Goal: Task Accomplishment & Management: Manage account settings

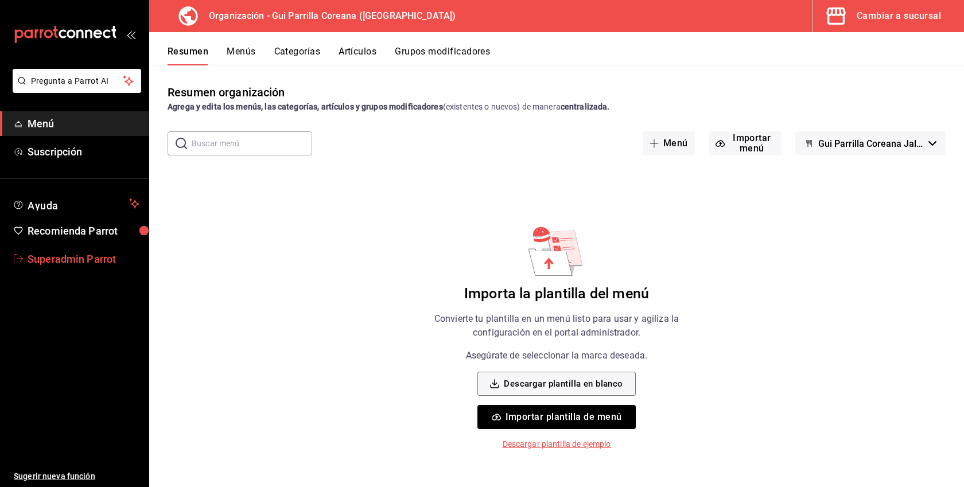
click at [75, 262] on span "Superadmin Parrot" at bounding box center [84, 258] width 112 height 15
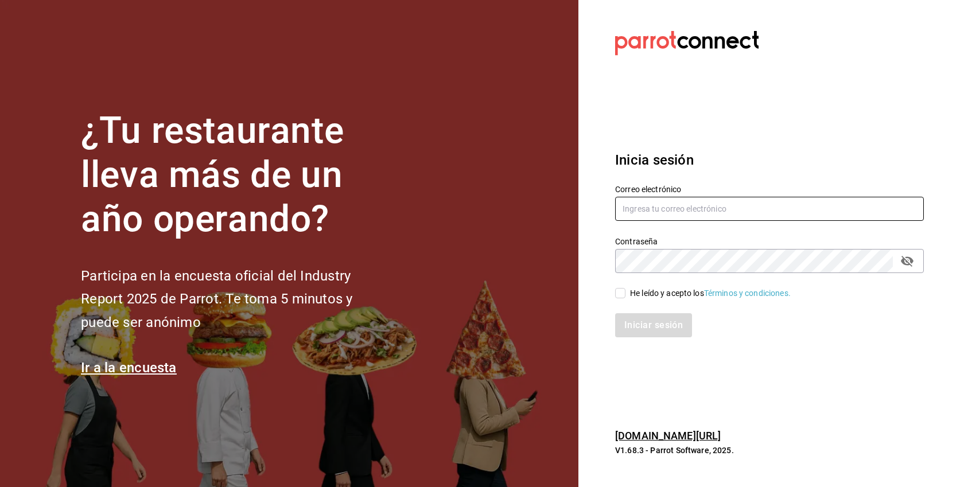
click at [665, 206] on input "text" at bounding box center [769, 209] width 309 height 24
click at [639, 289] on div "He leído y acepto los Términos y condiciones." at bounding box center [710, 293] width 161 height 12
click at [625, 289] on input "He leído y acepto los Términos y condiciones." at bounding box center [620, 293] width 10 height 10
checkbox input "true"
click at [674, 201] on input "text" at bounding box center [769, 209] width 309 height 24
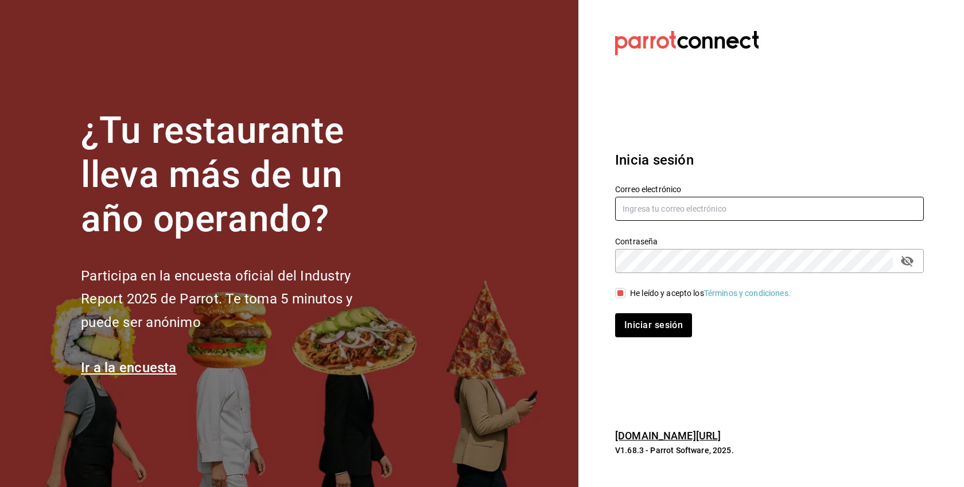
paste input "suculenta@cumbres.com"
type input "suculenta@cumbres.com"
click at [615, 313] on button "Iniciar sesión" at bounding box center [653, 325] width 77 height 24
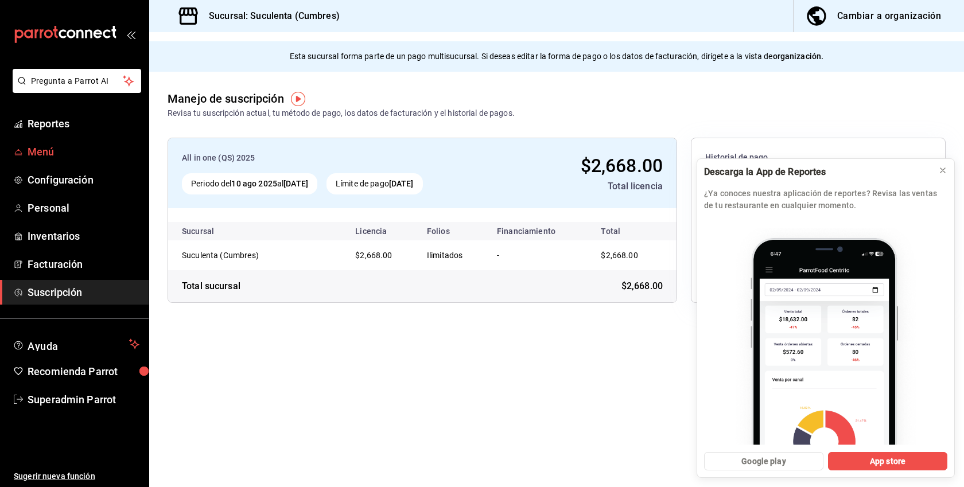
click at [44, 155] on span "Menú" at bounding box center [84, 151] width 112 height 15
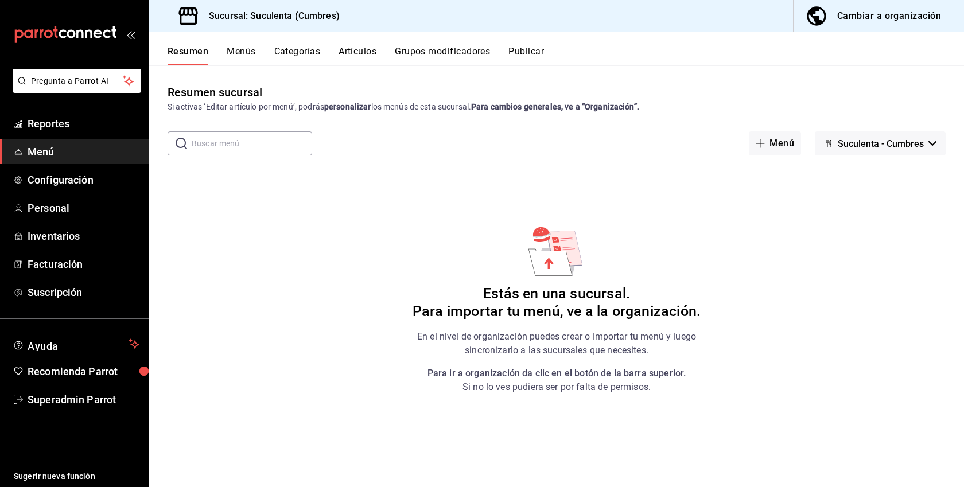
click at [884, 17] on div "Cambiar a organización" at bounding box center [889, 16] width 104 height 16
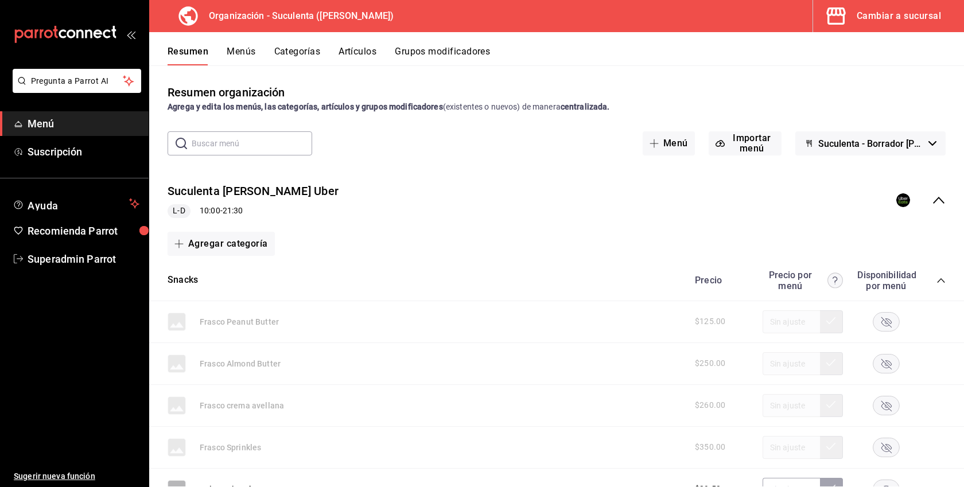
click at [248, 50] on button "Menús" at bounding box center [241, 56] width 29 height 20
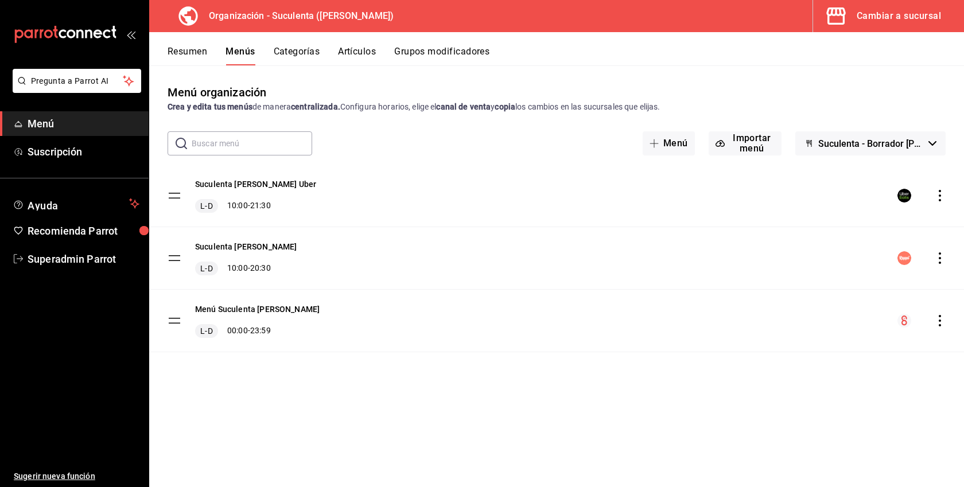
click at [868, 14] on div "Cambiar a sucursal" at bounding box center [899, 16] width 84 height 16
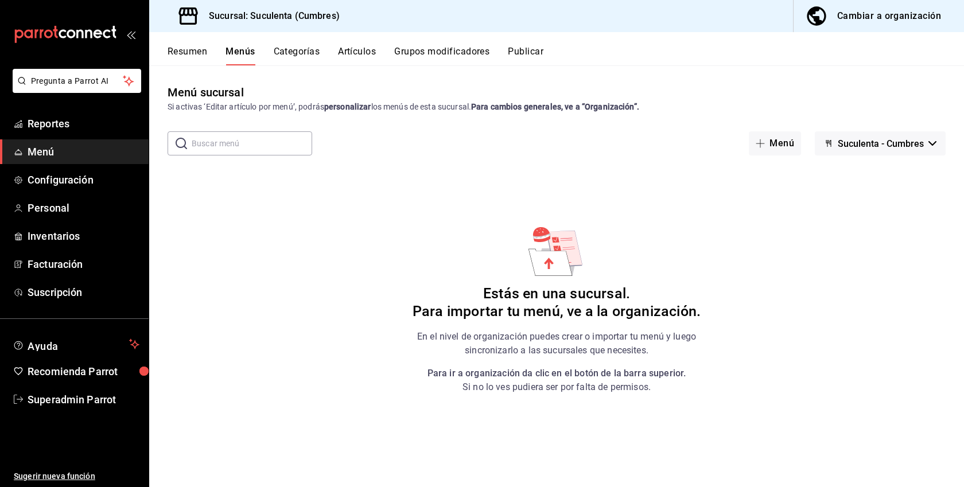
click at [862, 28] on button "Cambiar a organización" at bounding box center [874, 16] width 161 height 32
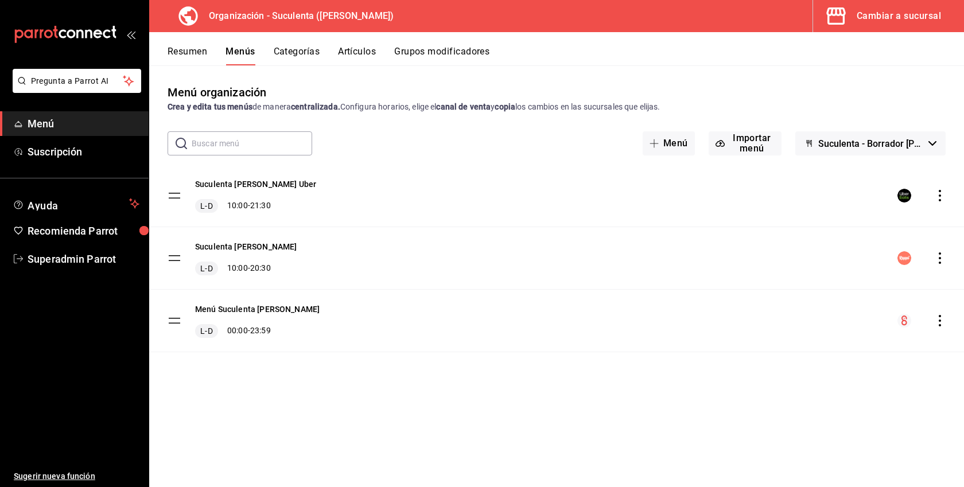
click at [925, 17] on div "Cambiar a sucursal" at bounding box center [899, 16] width 84 height 16
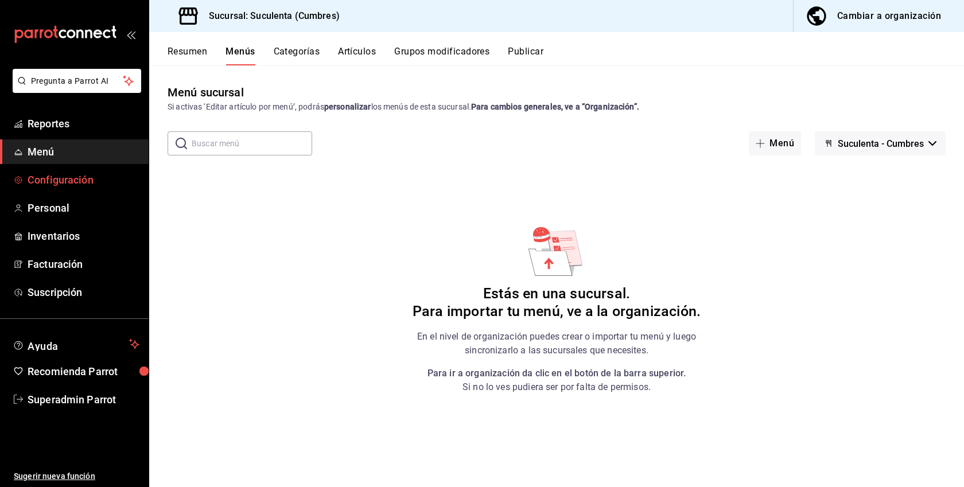
click at [92, 173] on span "Configuración" at bounding box center [84, 179] width 112 height 15
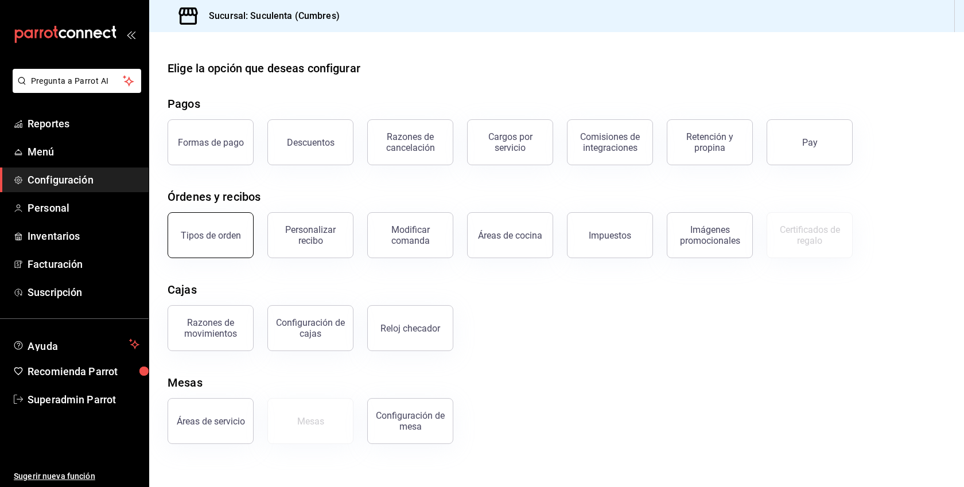
click at [232, 241] on button "Tipos de orden" at bounding box center [211, 235] width 86 height 46
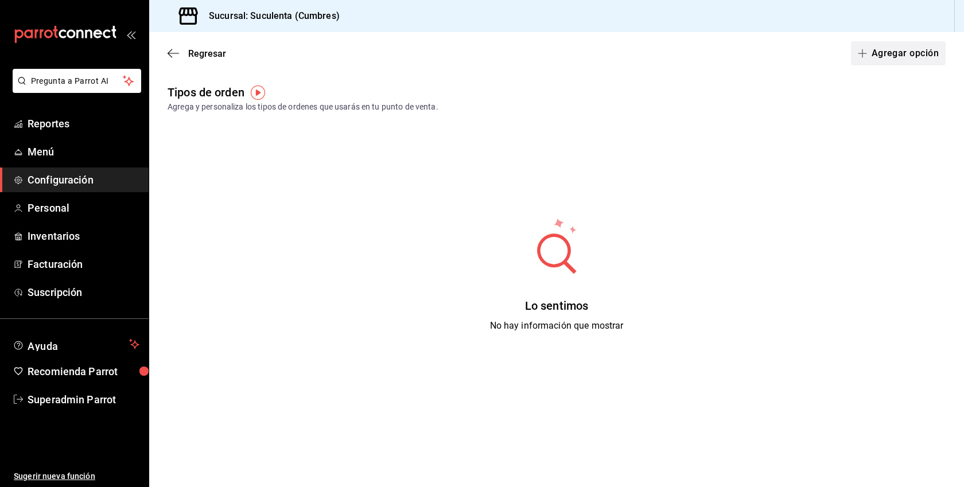
click at [892, 59] on button "Agregar opción" at bounding box center [898, 53] width 95 height 24
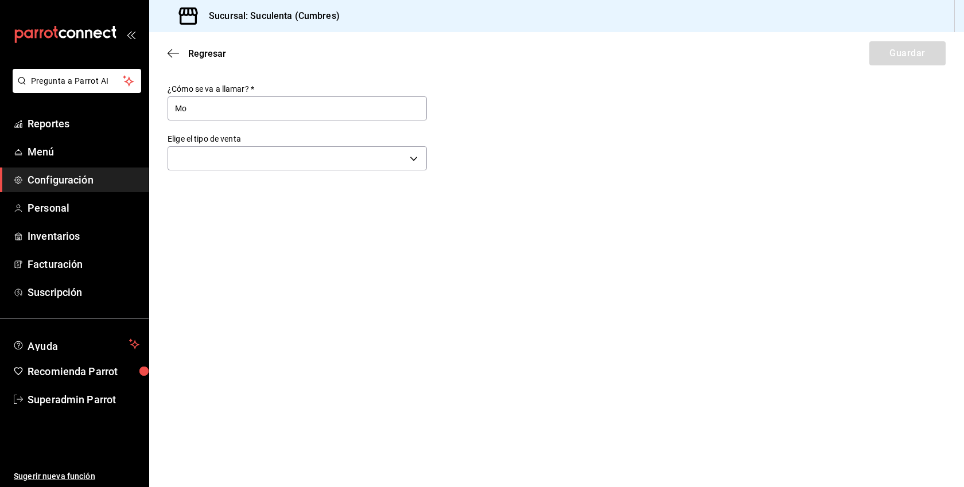
type input "Mostrador"
click at [258, 158] on body "Pregunta a Parrot AI Reportes Menú Configuración Personal Inventarios Facturaci…" at bounding box center [482, 243] width 964 height 487
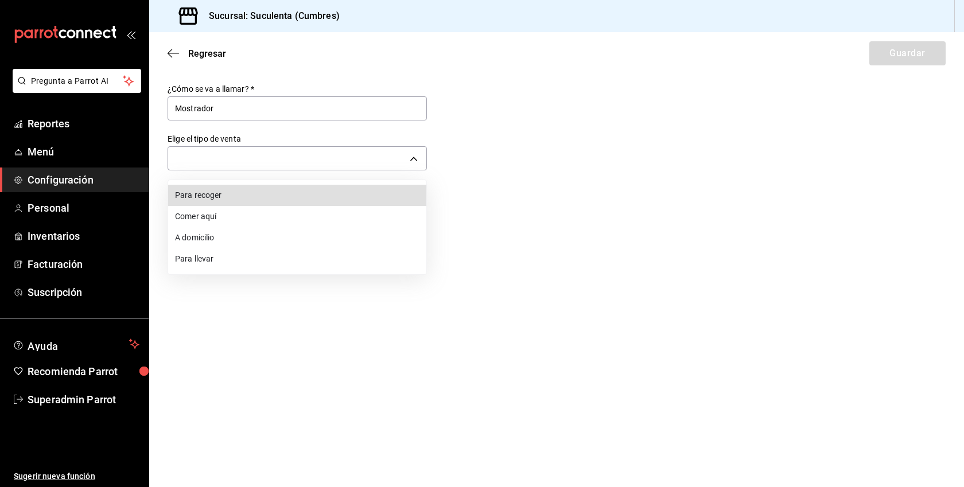
click at [216, 251] on li "Para llevar" at bounding box center [297, 258] width 258 height 21
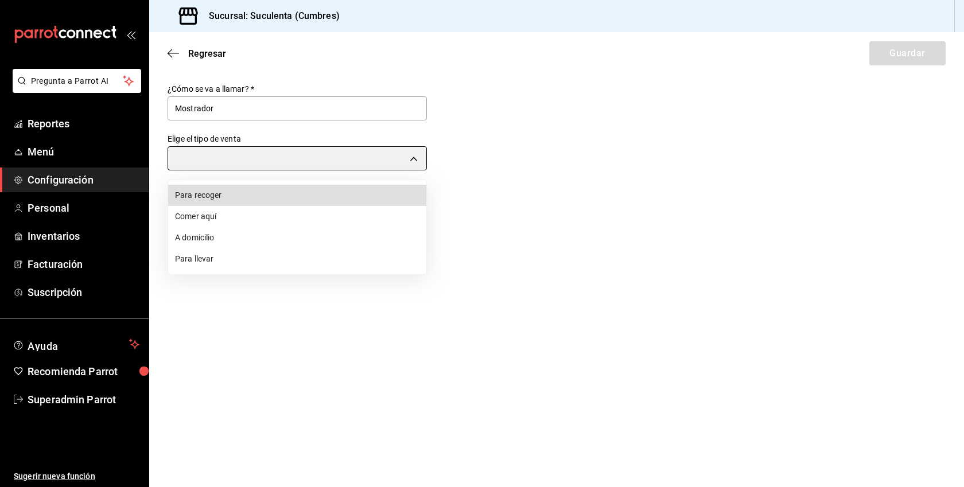
type input "TAKE_OUT"
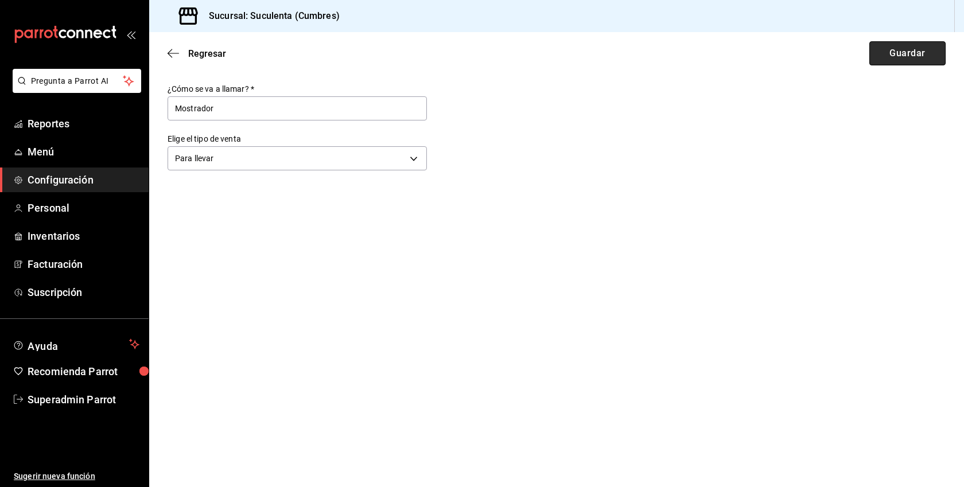
click at [916, 50] on button "Guardar" at bounding box center [907, 53] width 76 height 24
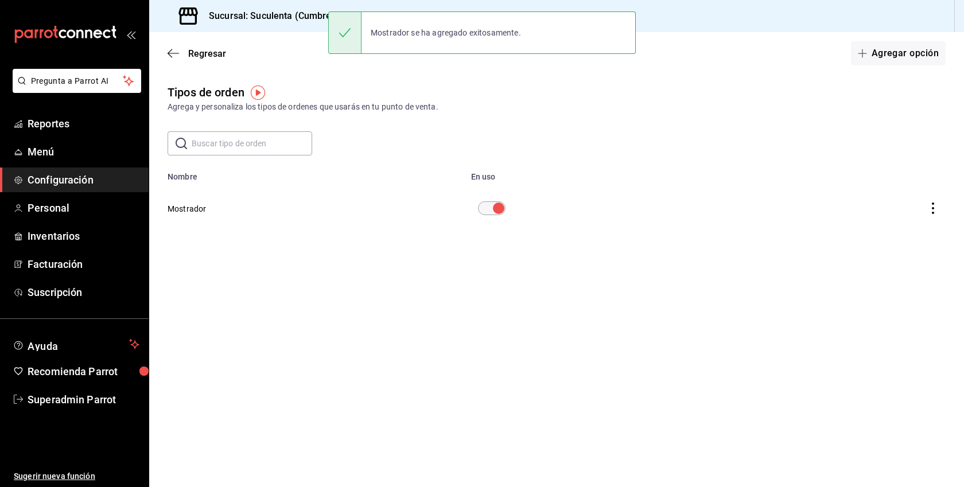
click at [72, 181] on span "Configuración" at bounding box center [84, 179] width 112 height 15
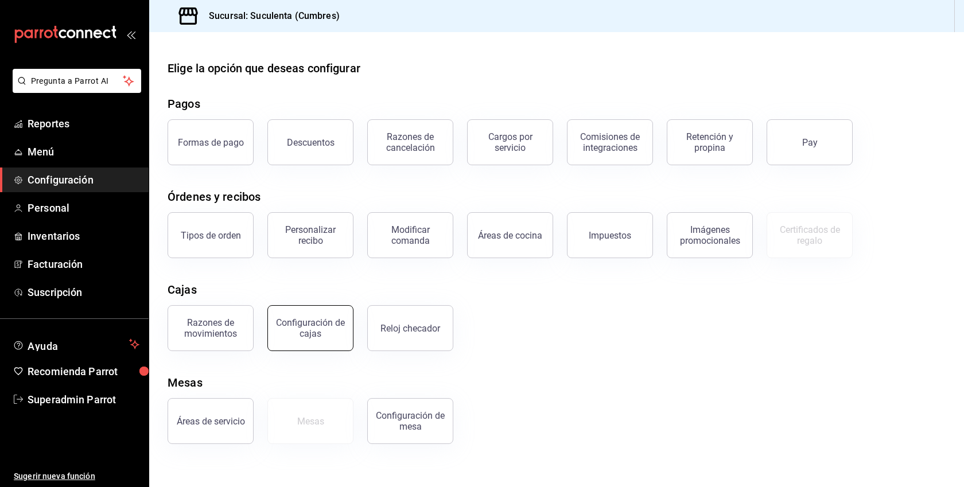
click at [331, 331] on div "Configuración de cajas" at bounding box center [310, 328] width 71 height 22
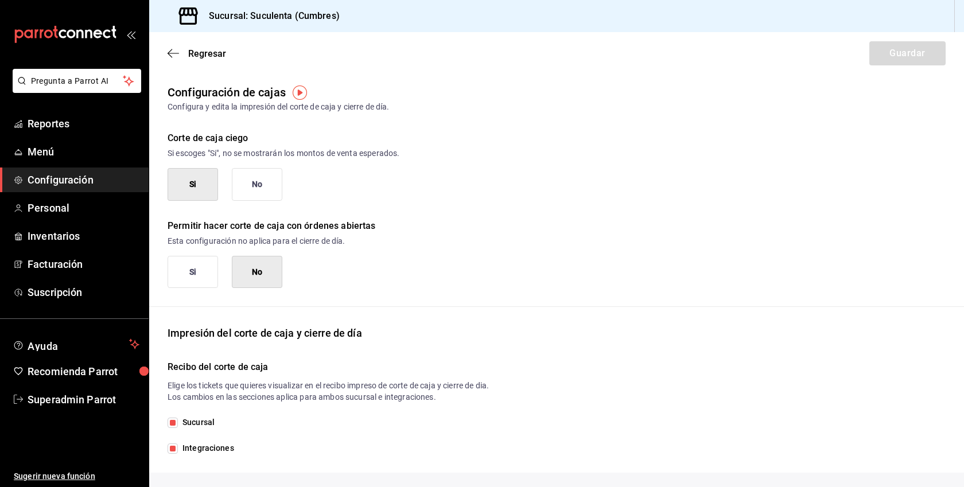
click at [242, 184] on button "No" at bounding box center [257, 184] width 50 height 33
click at [211, 262] on button "Si" at bounding box center [193, 272] width 50 height 33
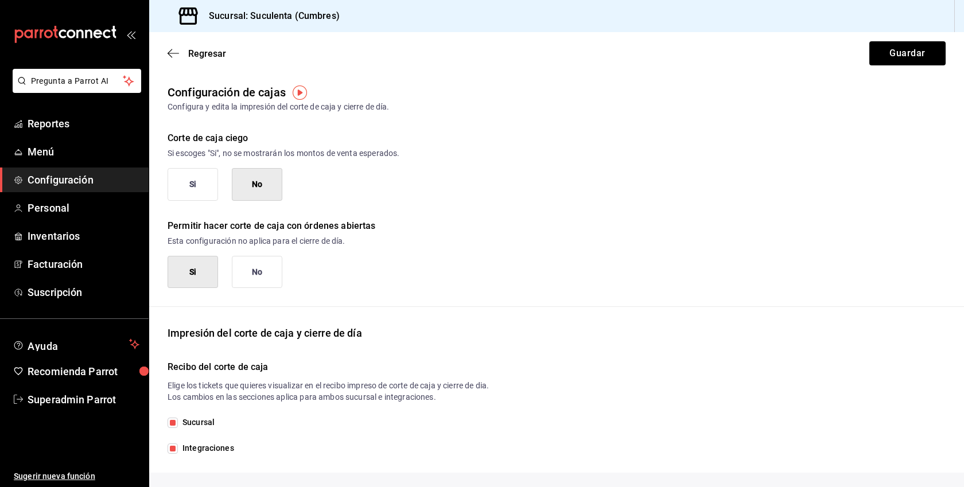
click at [207, 442] on span "Integraciones" at bounding box center [206, 448] width 56 height 12
click at [178, 444] on input "Integraciones" at bounding box center [173, 449] width 10 height 10
checkbox input "false"
click at [889, 57] on button "Guardar" at bounding box center [907, 53] width 76 height 24
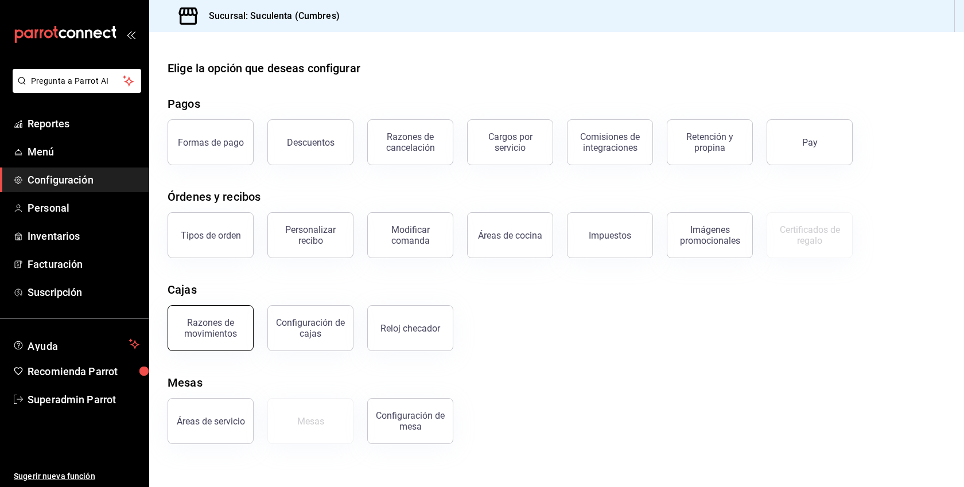
click at [206, 324] on div "Razones de movimientos" at bounding box center [210, 328] width 71 height 22
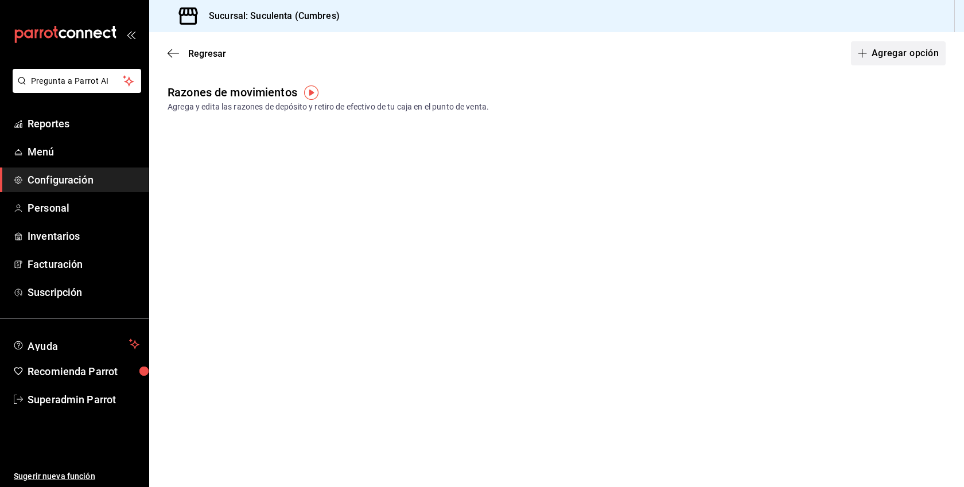
click at [889, 62] on button "Agregar opción" at bounding box center [898, 53] width 95 height 24
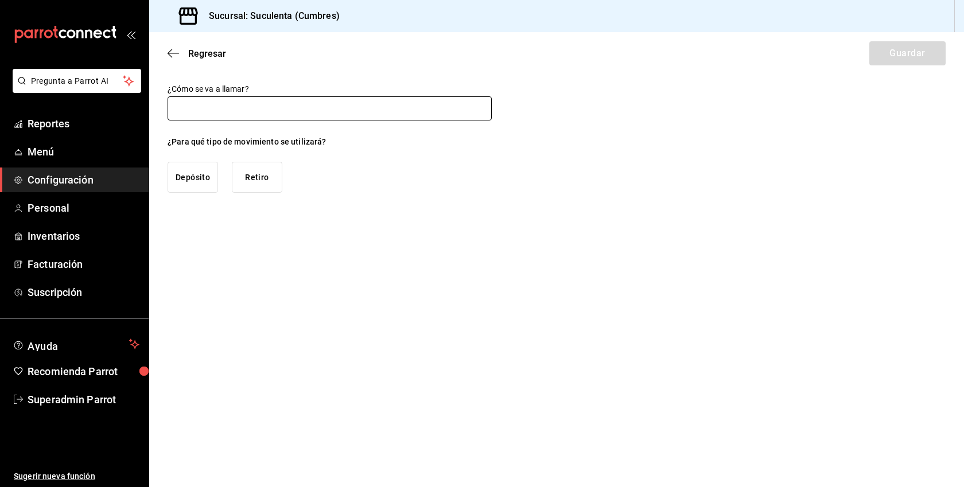
click at [274, 111] on input "text" at bounding box center [330, 108] width 324 height 24
type input "Deposito"
click at [195, 175] on button "Depósito" at bounding box center [193, 177] width 50 height 31
click at [895, 53] on button "Guardar" at bounding box center [907, 53] width 76 height 24
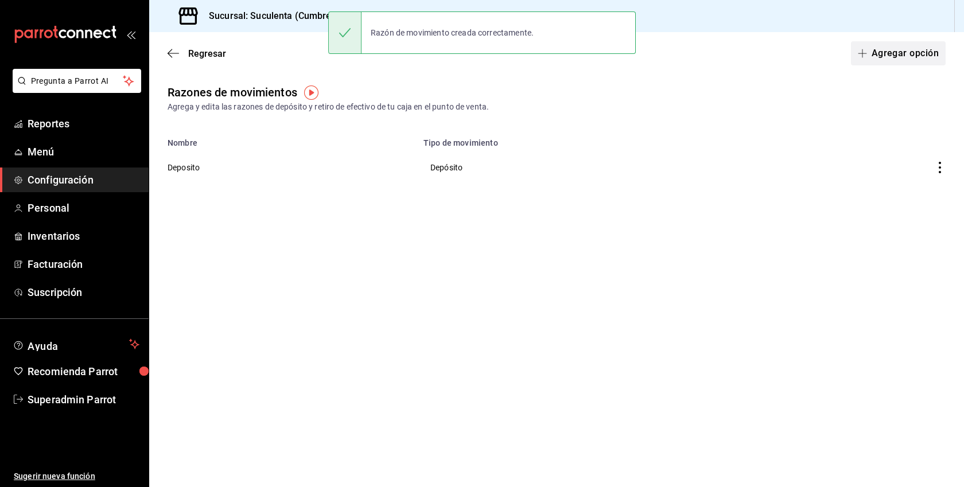
click at [930, 52] on button "Agregar opción" at bounding box center [898, 53] width 95 height 24
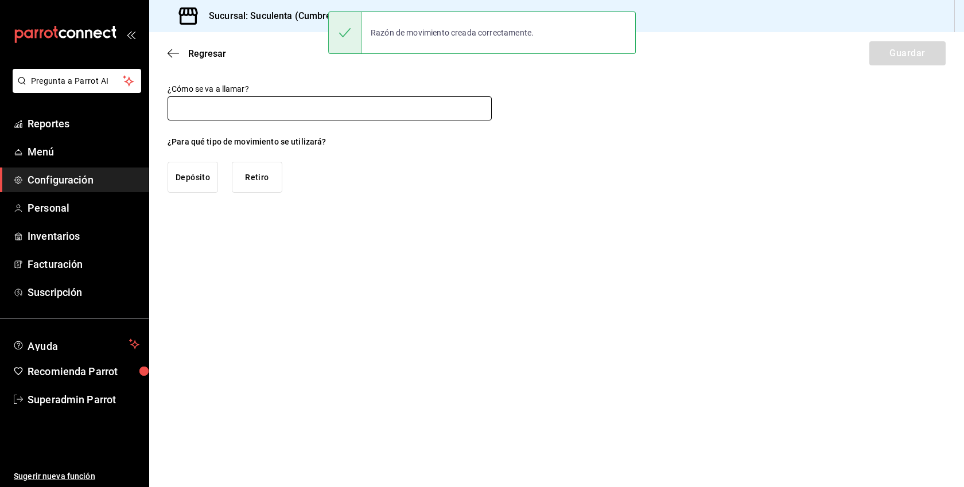
click at [324, 111] on input "text" at bounding box center [330, 108] width 324 height 24
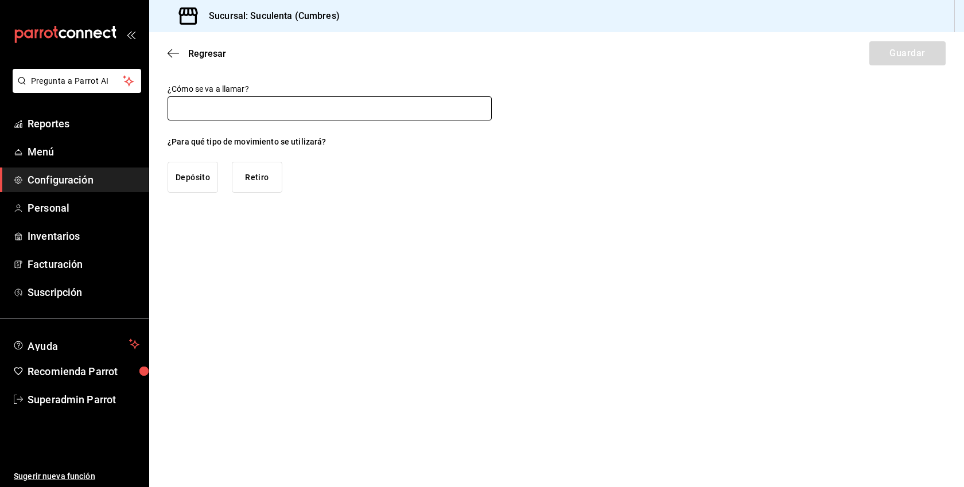
type input "Retiro"
click at [266, 181] on button "Retiro" at bounding box center [257, 177] width 50 height 31
click at [923, 43] on button "Guardar" at bounding box center [907, 53] width 76 height 24
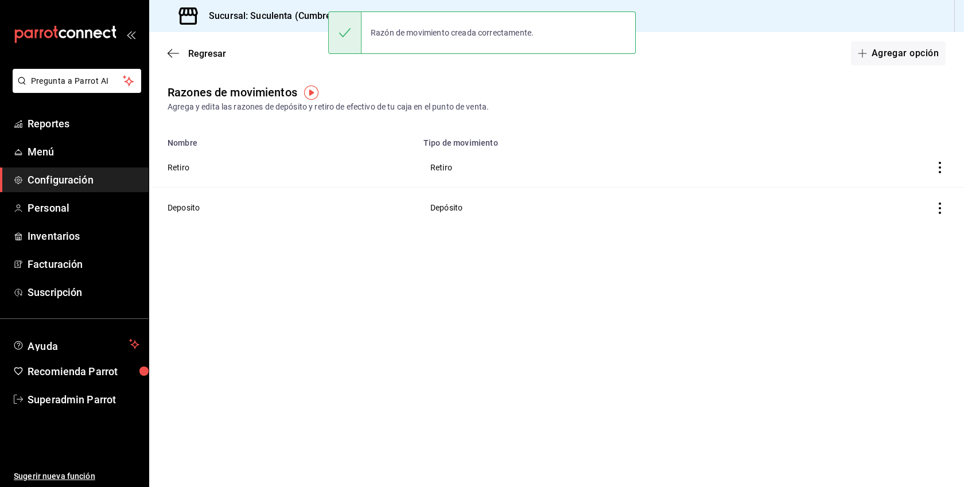
click at [200, 46] on div "Regresar Agregar opción" at bounding box center [556, 53] width 815 height 42
click at [201, 56] on span "Regresar" at bounding box center [207, 53] width 38 height 11
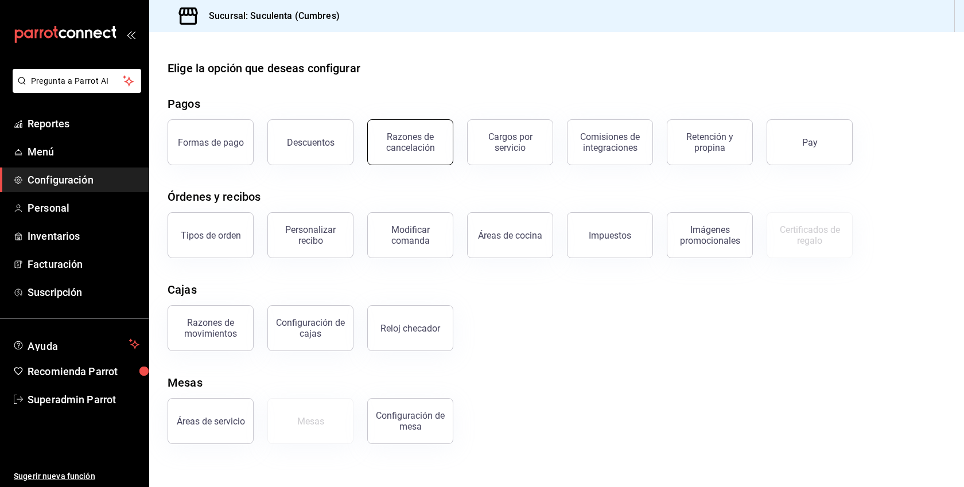
click at [392, 160] on button "Razones de cancelación" at bounding box center [410, 142] width 86 height 46
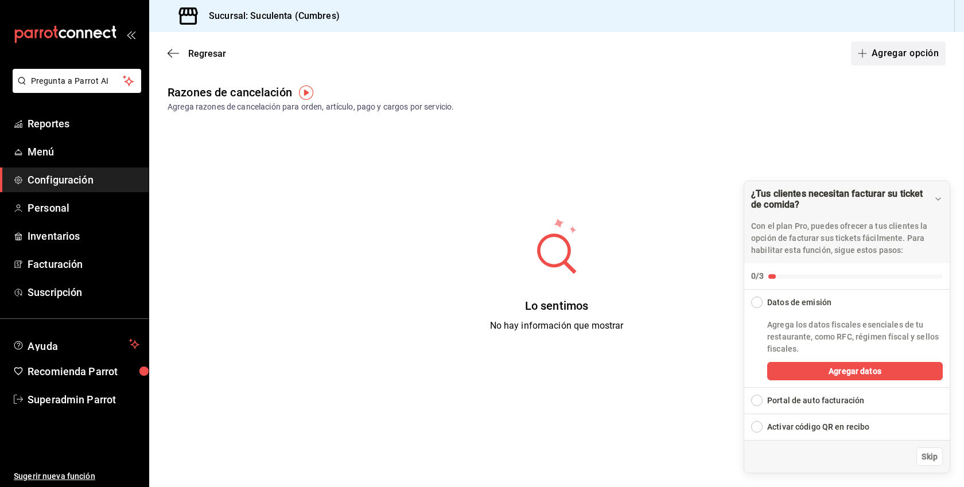
click at [918, 51] on button "Agregar opción" at bounding box center [898, 53] width 95 height 24
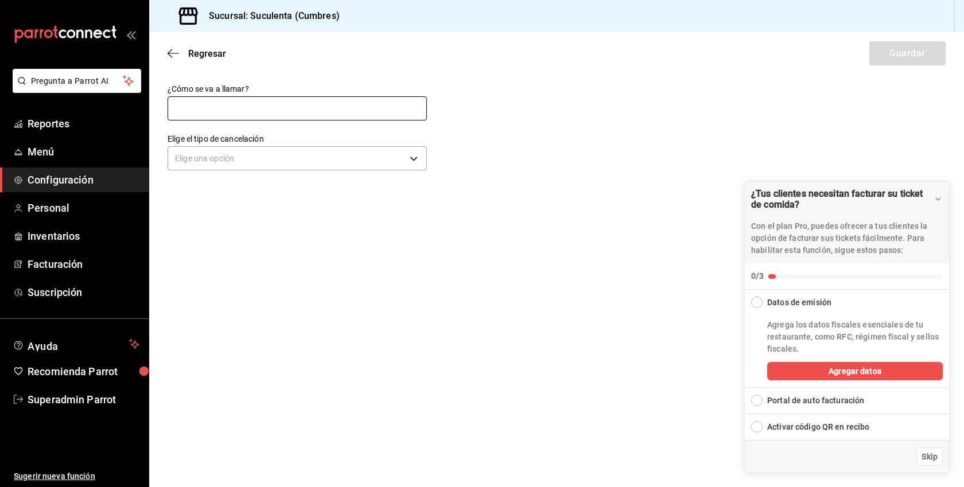
click at [259, 108] on input "text" at bounding box center [297, 108] width 259 height 24
type input "Cancelacion de pago"
click at [236, 148] on body "Pregunta a Parrot AI Reportes Menú Configuración Personal Inventarios Facturaci…" at bounding box center [482, 243] width 964 height 487
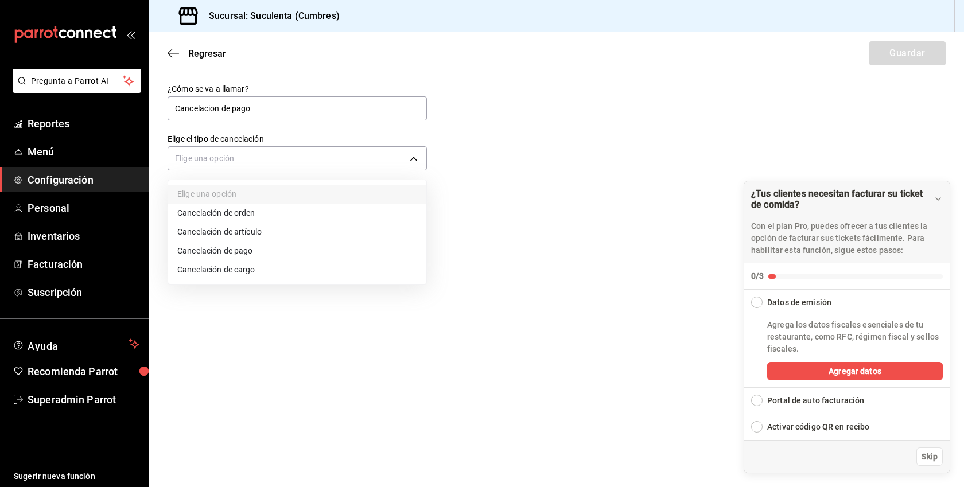
click at [247, 247] on li "Cancelación de pago" at bounding box center [297, 251] width 258 height 19
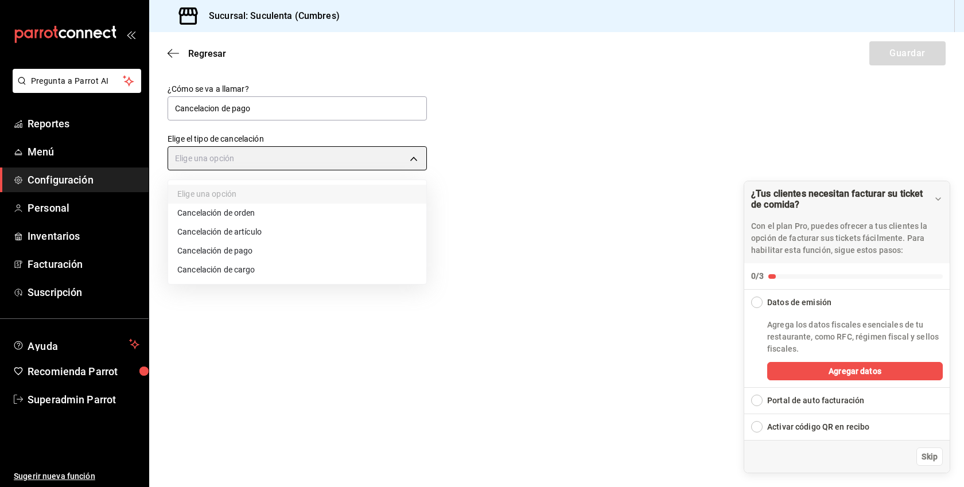
type input "ORDER_PAYMENT"
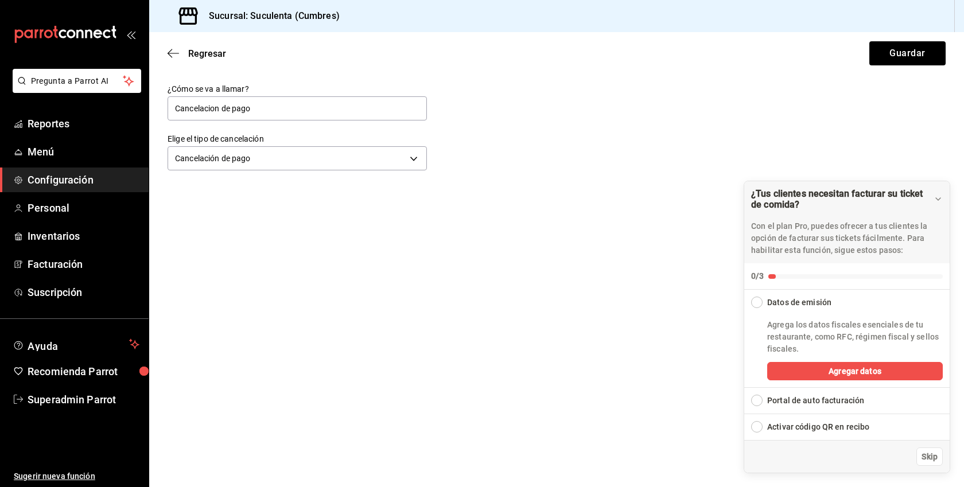
click at [900, 67] on div "Regresar Guardar" at bounding box center [556, 53] width 815 height 42
click at [900, 60] on button "Guardar" at bounding box center [907, 53] width 76 height 24
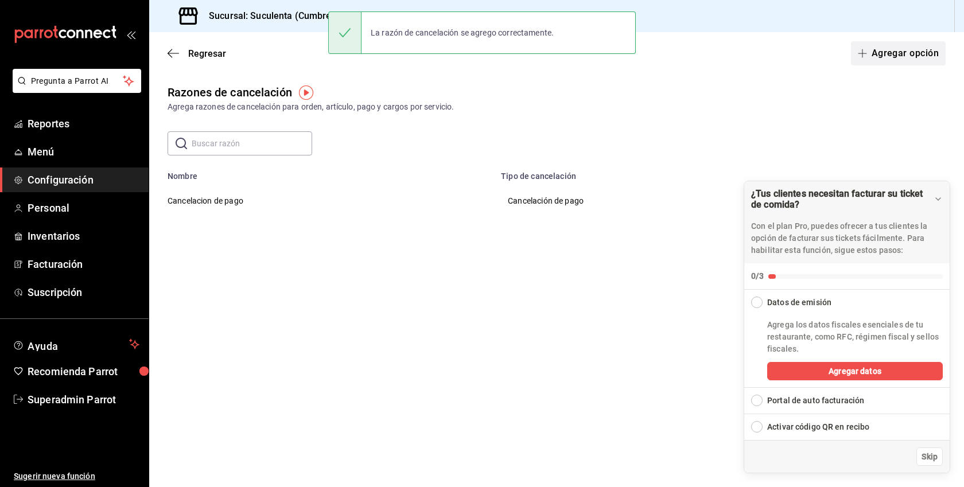
click at [904, 61] on button "Agregar opción" at bounding box center [898, 53] width 95 height 24
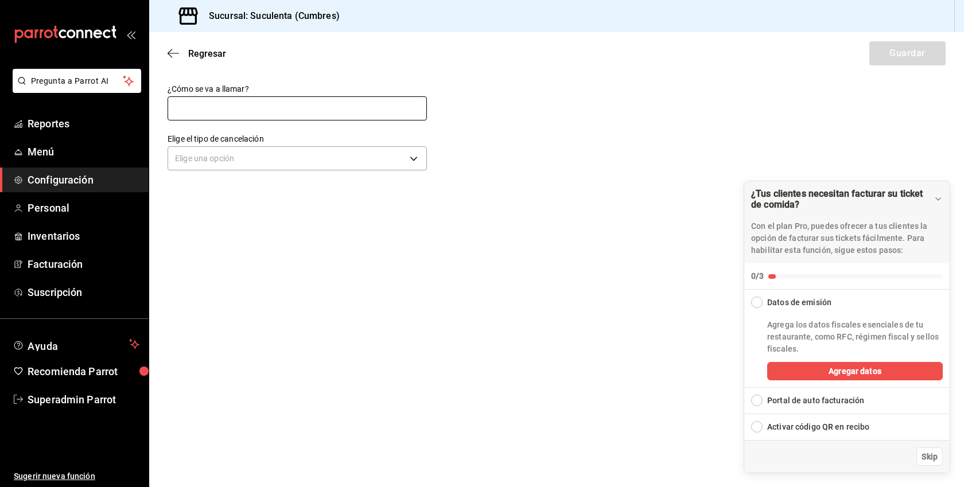
click at [310, 104] on input "text" at bounding box center [297, 108] width 259 height 24
type input "Cancelacion de articulo"
click at [274, 156] on body "Pregunta a Parrot AI Reportes Menú Configuración Personal Inventarios Facturaci…" at bounding box center [482, 243] width 964 height 487
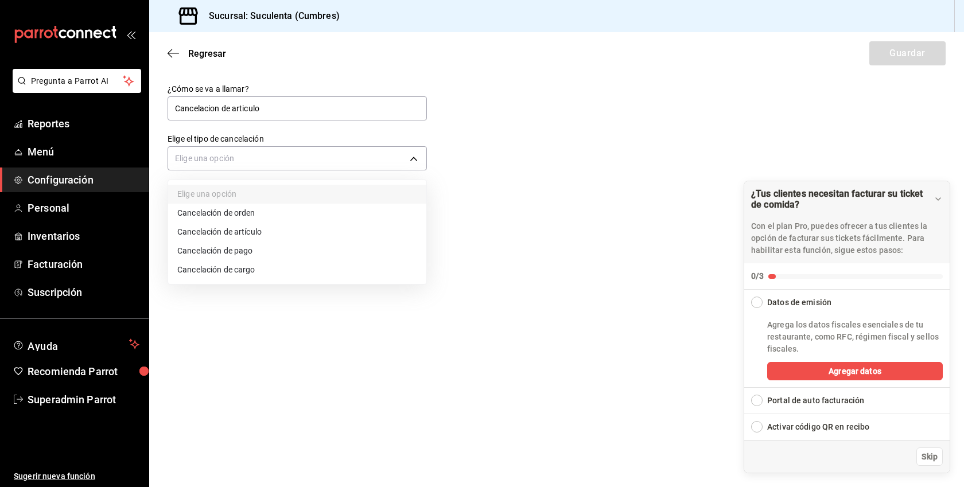
click at [244, 236] on li "Cancelación de artículo" at bounding box center [297, 232] width 258 height 19
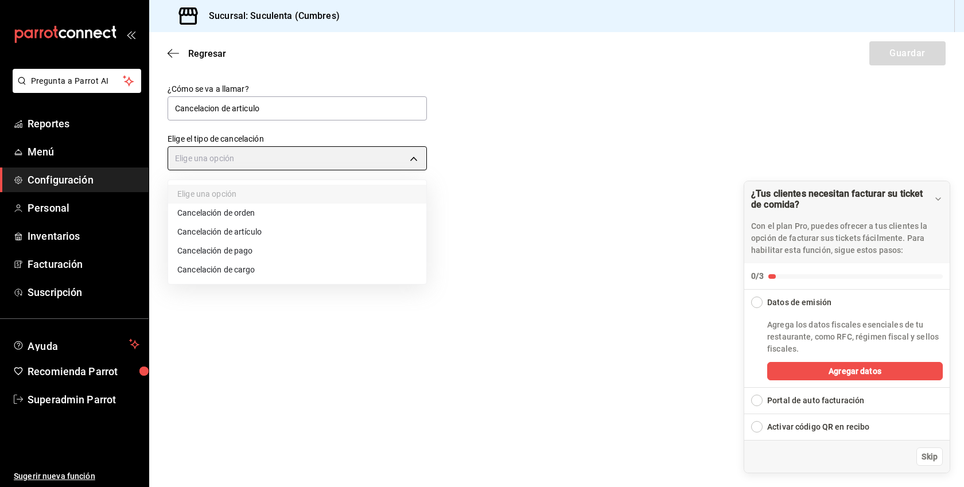
type input "ORDER_ITEM"
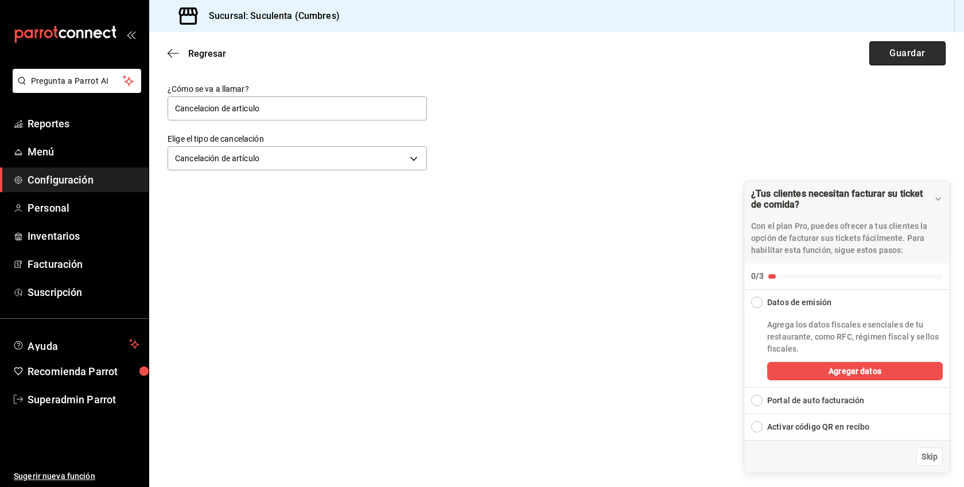
click at [911, 53] on button "Guardar" at bounding box center [907, 53] width 76 height 24
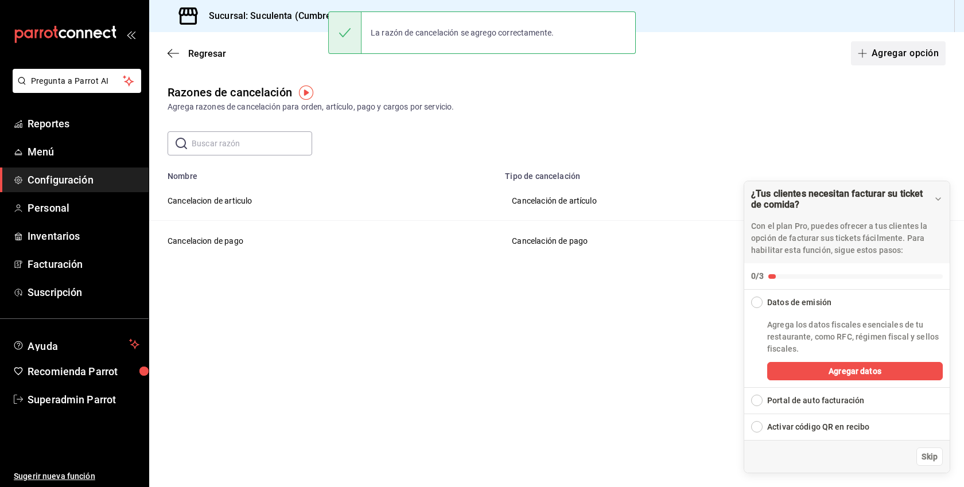
click at [906, 51] on button "Agregar opción" at bounding box center [898, 53] width 95 height 24
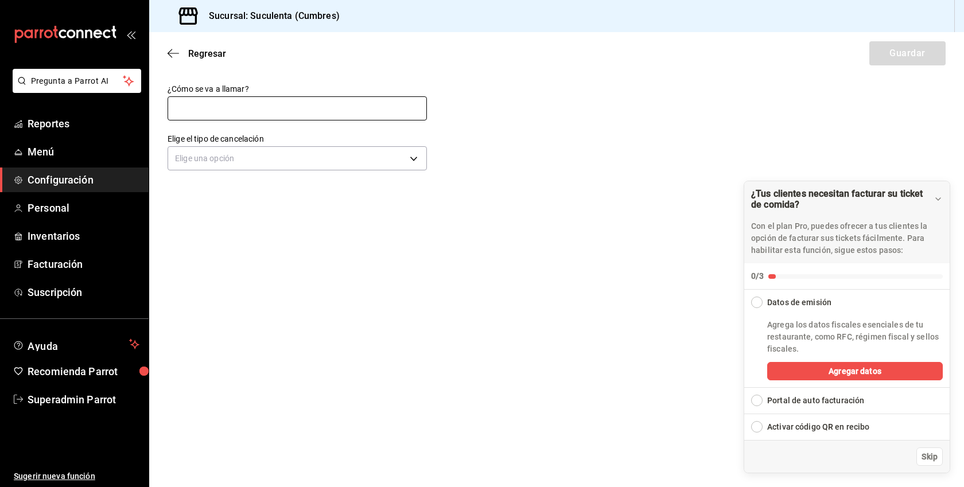
click at [305, 114] on input "text" at bounding box center [297, 108] width 259 height 24
type input "Cancelación de orden"
click at [277, 156] on body "Pregunta a Parrot AI Reportes Menú Configuración Personal Inventarios Facturaci…" at bounding box center [482, 243] width 964 height 487
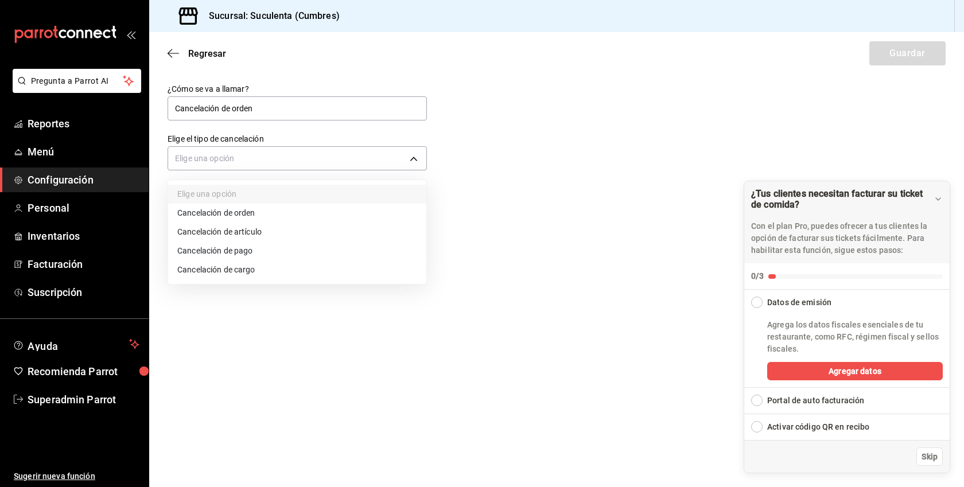
click at [258, 211] on li "Cancelación de orden" at bounding box center [297, 213] width 258 height 19
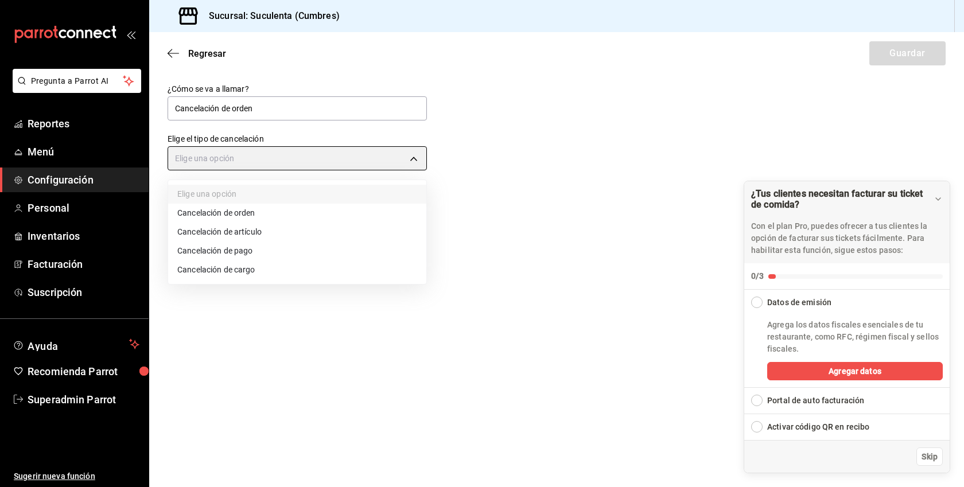
type input "ORDER"
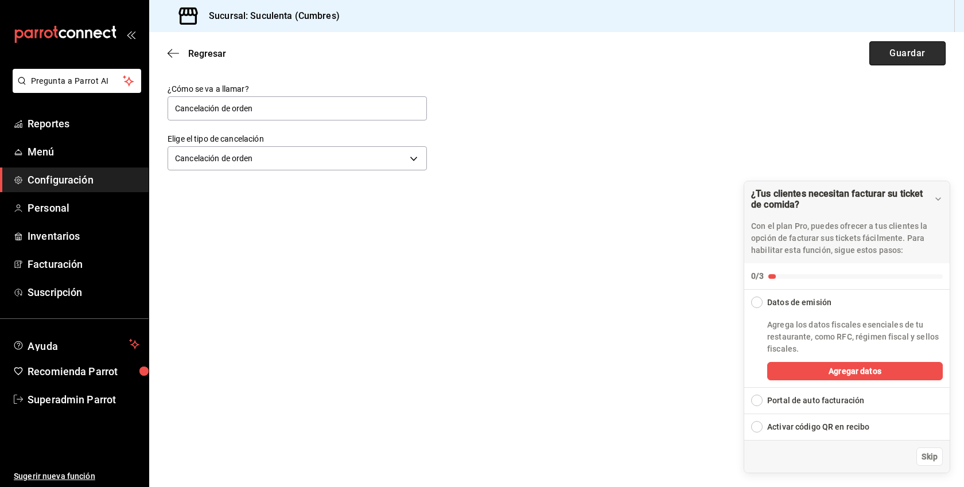
click at [895, 43] on button "Guardar" at bounding box center [907, 53] width 76 height 24
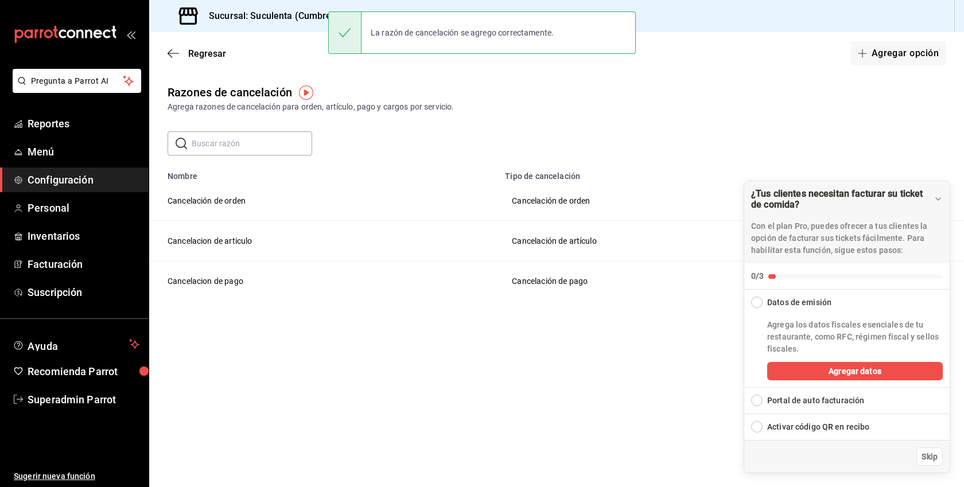
click at [68, 182] on span "Configuración" at bounding box center [84, 179] width 112 height 15
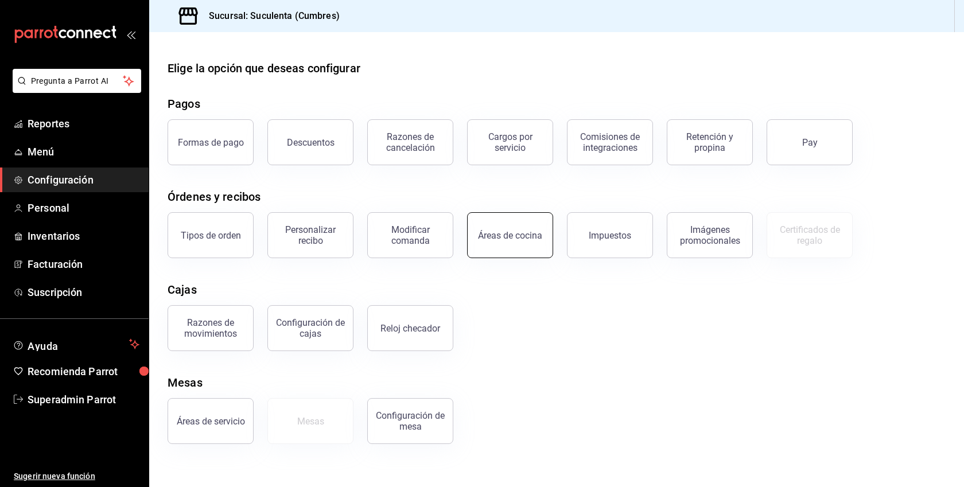
click at [511, 238] on div "Áreas de cocina" at bounding box center [510, 235] width 64 height 11
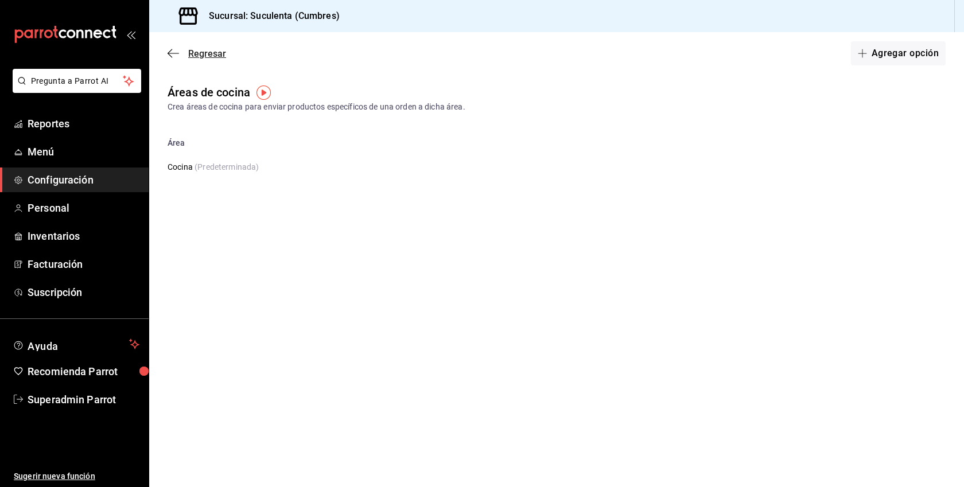
click at [197, 50] on span "Regresar" at bounding box center [207, 53] width 38 height 11
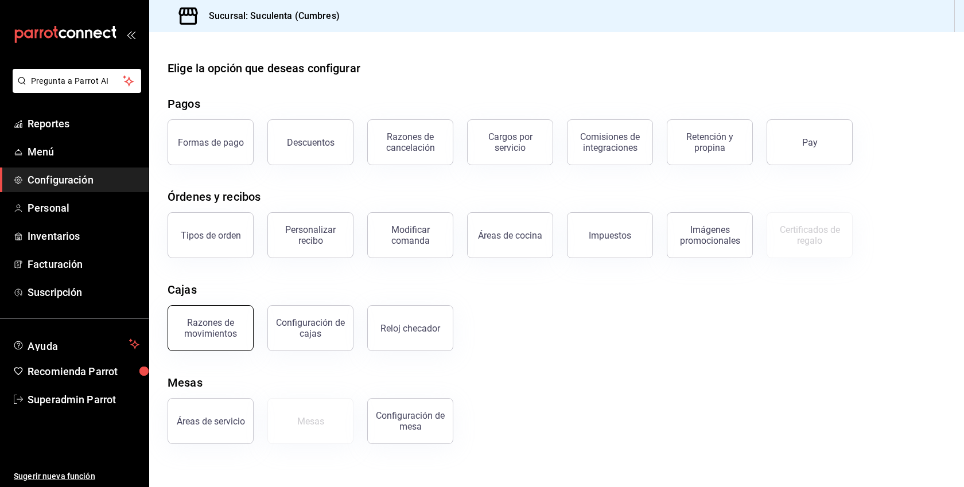
click at [223, 331] on div "Razones de movimientos" at bounding box center [210, 328] width 71 height 22
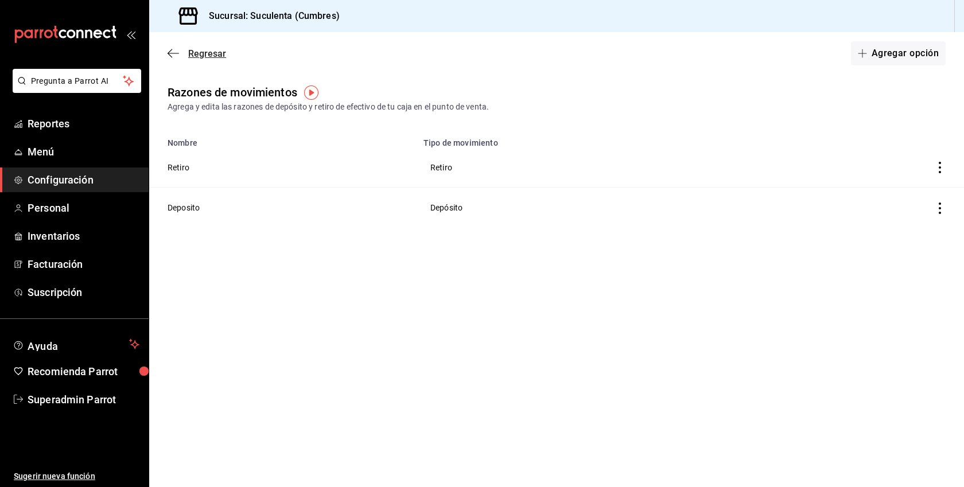
click at [203, 53] on span "Regresar" at bounding box center [207, 53] width 38 height 11
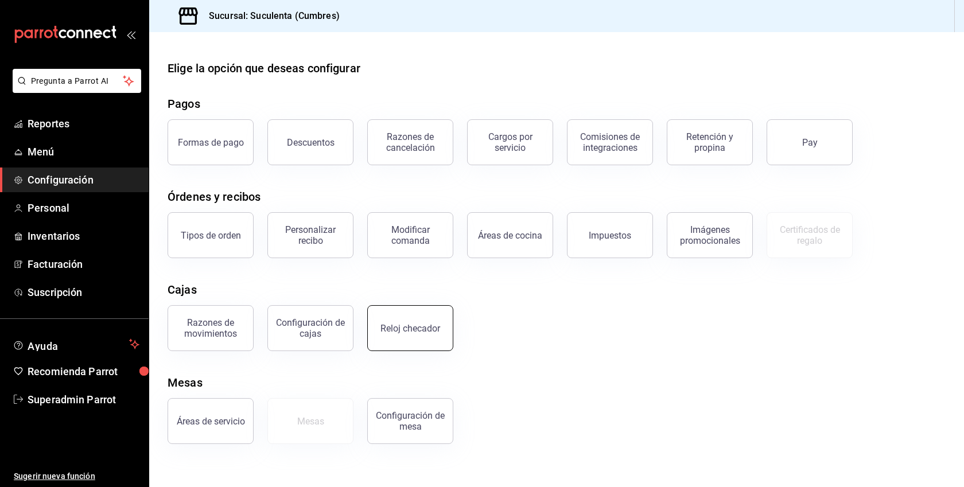
click at [423, 306] on div "Reloj checador" at bounding box center [403, 322] width 100 height 60
click at [415, 339] on button "Reloj checador" at bounding box center [410, 328] width 86 height 46
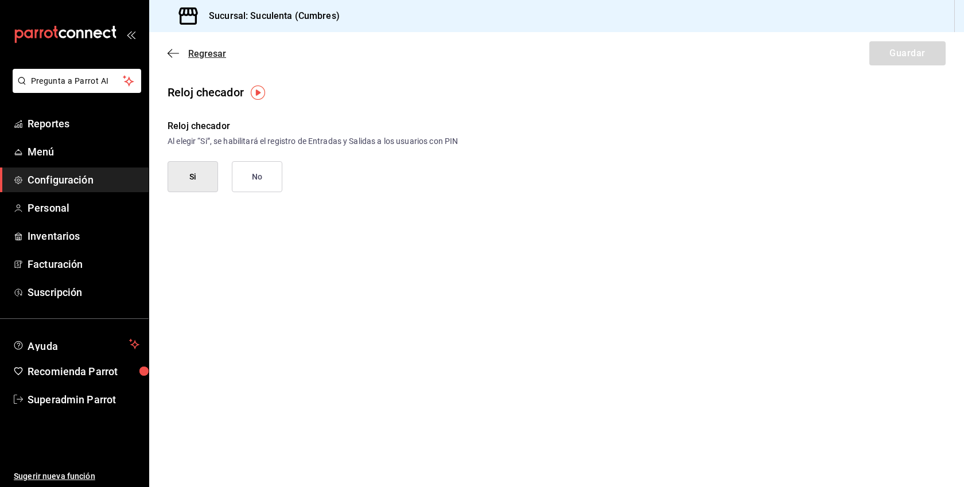
click at [197, 49] on span "Regresar" at bounding box center [207, 53] width 38 height 11
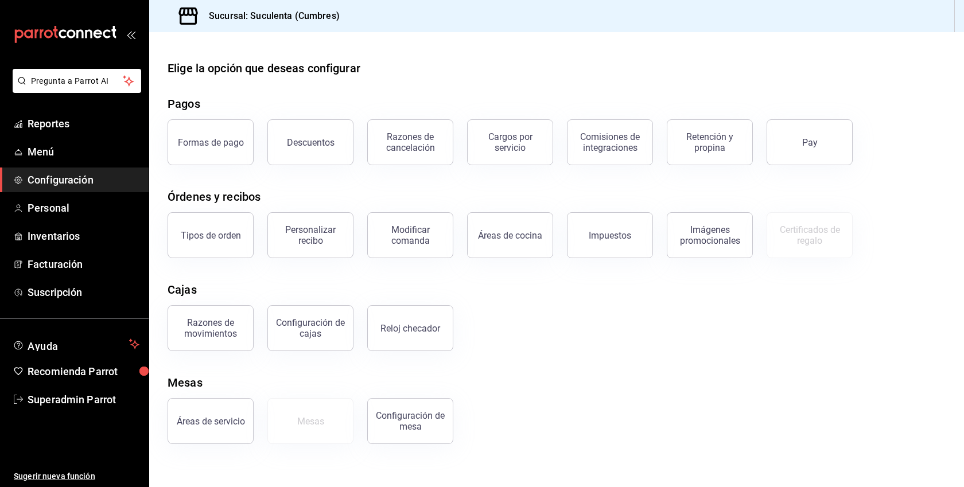
click at [81, 182] on span "Configuración" at bounding box center [84, 179] width 112 height 15
click at [25, 161] on link "Menú" at bounding box center [74, 151] width 149 height 25
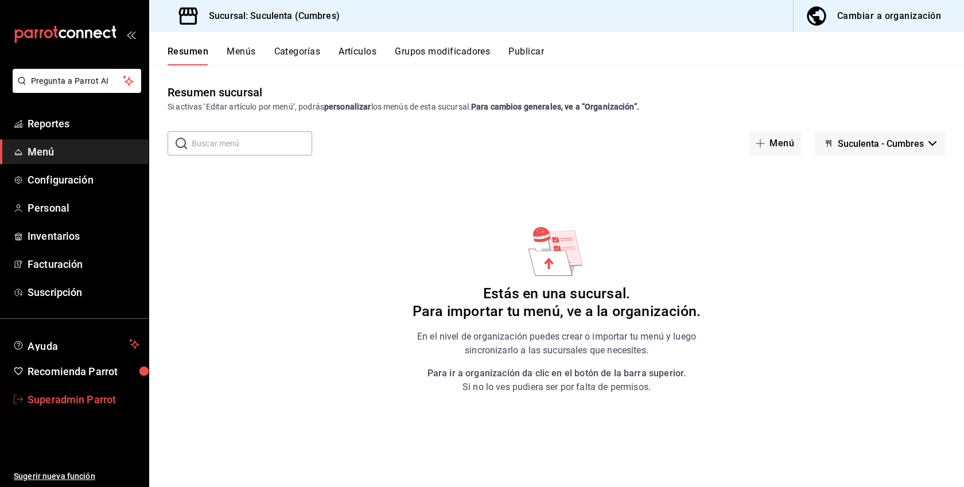
click at [80, 393] on span "Superadmin Parrot" at bounding box center [84, 399] width 112 height 15
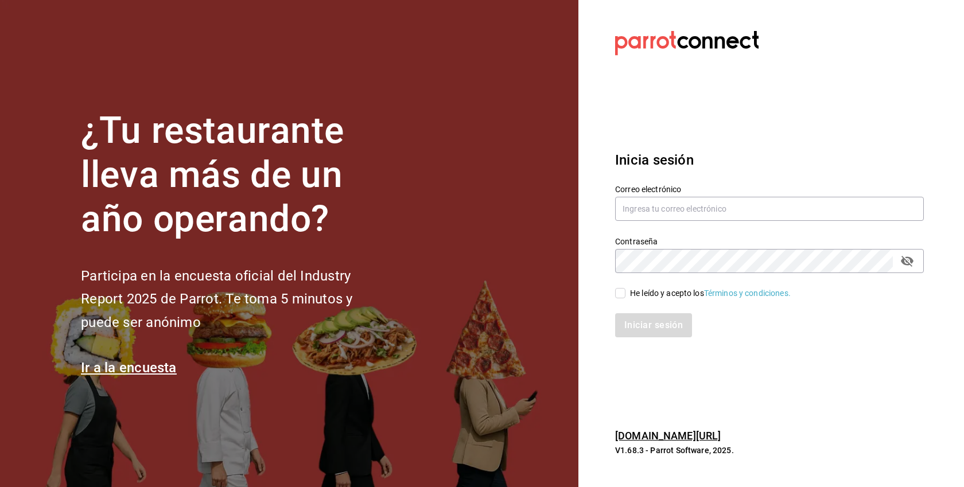
click at [659, 293] on div "He leído y acepto los Términos y condiciones." at bounding box center [710, 293] width 161 height 12
click at [625, 293] on input "He leído y acepto los Términos y condiciones." at bounding box center [620, 293] width 10 height 10
checkbox input "true"
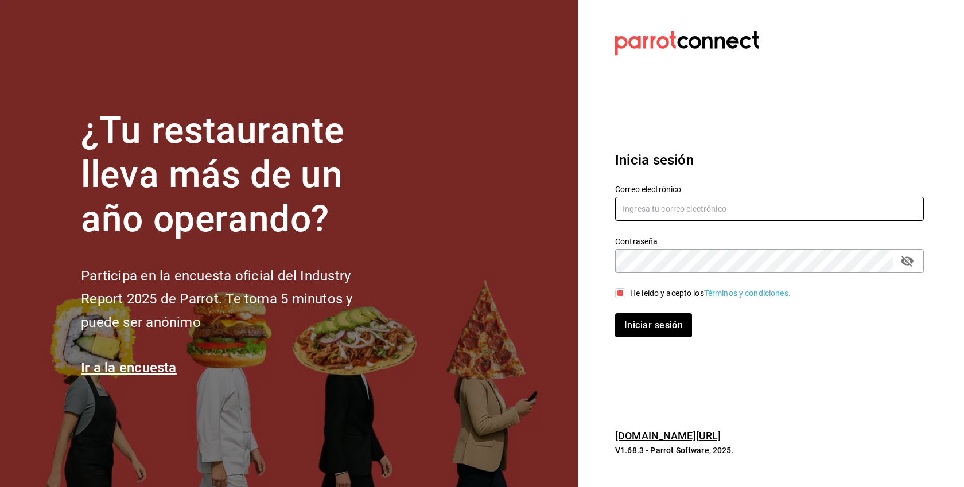
click at [684, 199] on input "text" at bounding box center [769, 209] width 309 height 24
paste input "[EMAIL_ADDRESS][DOMAIN_NAME]"
type input "[EMAIL_ADDRESS][DOMAIN_NAME]"
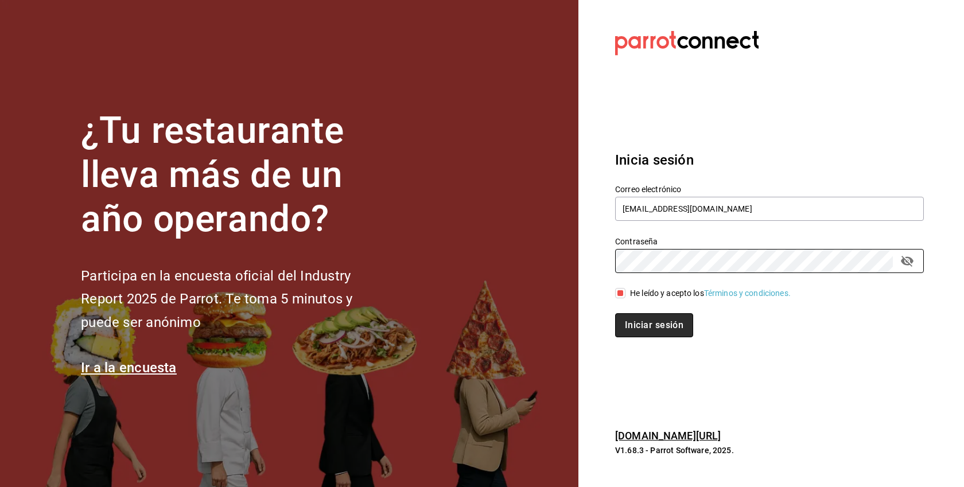
click at [672, 315] on button "Iniciar sesión" at bounding box center [654, 325] width 78 height 24
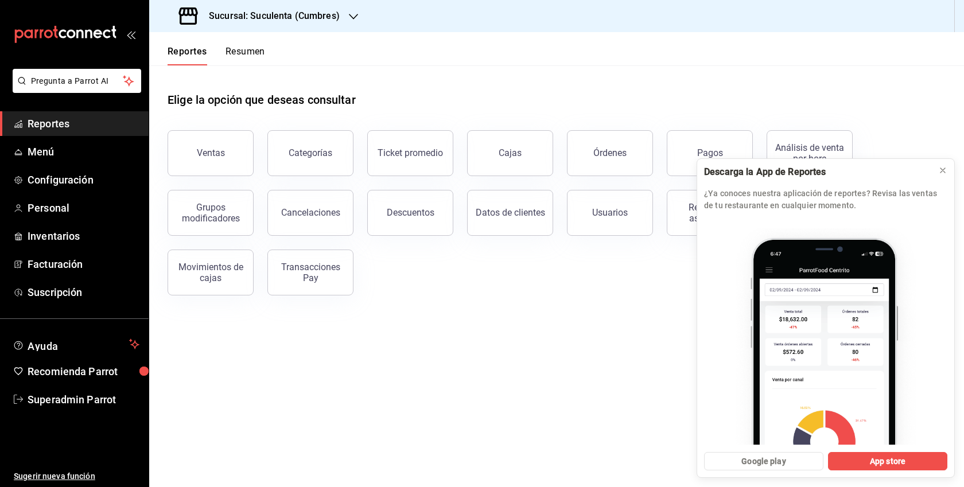
click at [343, 24] on div "Sucursal: Suculenta (Cumbres)" at bounding box center [260, 16] width 204 height 32
click at [233, 82] on div "Suculenta ([PERSON_NAME])" at bounding box center [235, 76] width 172 height 26
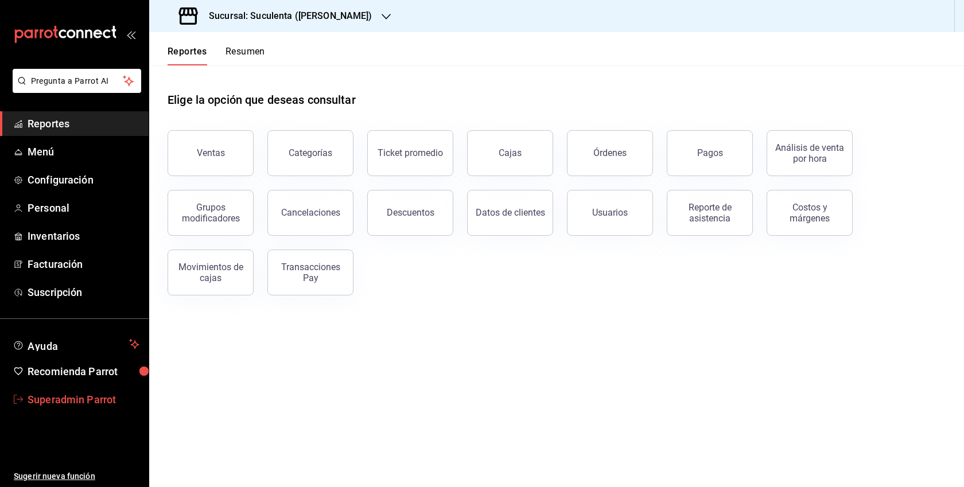
click at [71, 403] on span "Superadmin Parrot" at bounding box center [84, 399] width 112 height 15
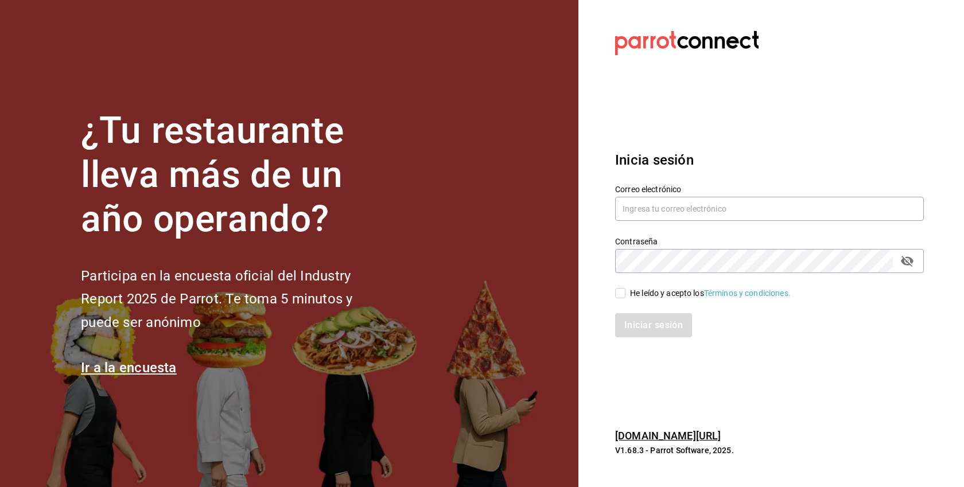
click at [654, 290] on div "He leído y acepto los Términos y condiciones." at bounding box center [710, 293] width 161 height 12
click at [625, 290] on input "He leído y acepto los Términos y condiciones." at bounding box center [620, 293] width 10 height 10
checkbox input "true"
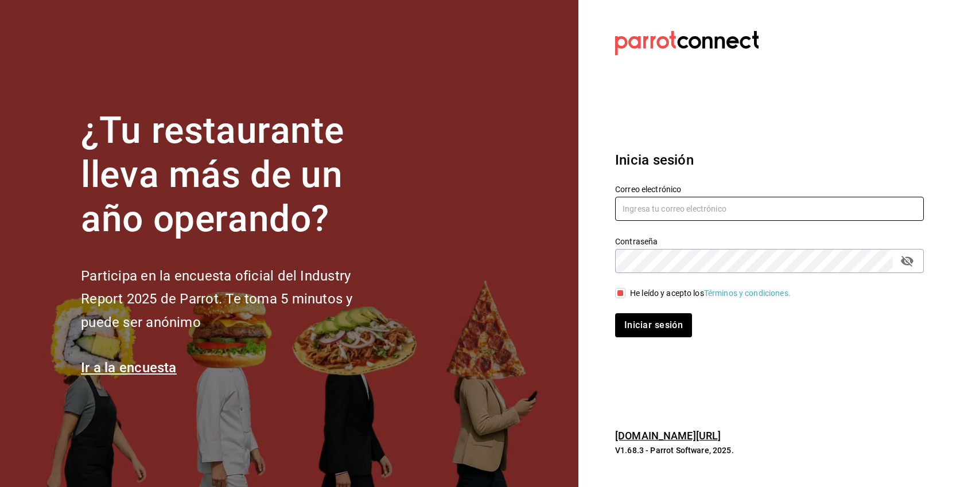
click at [661, 212] on input "text" at bounding box center [769, 209] width 309 height 24
paste input "info@meitgourmet.com"
type input "info@meitgourmet.com"
click at [660, 209] on input "text" at bounding box center [769, 209] width 309 height 24
paste input "[EMAIL_ADDRESS][DOMAIN_NAME]"
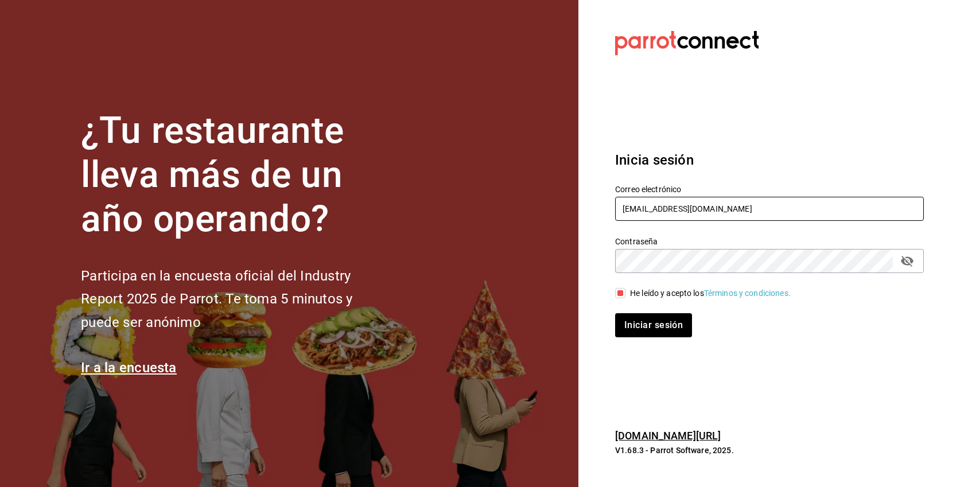
type input "[EMAIL_ADDRESS][DOMAIN_NAME]"
click at [615, 313] on button "Iniciar sesión" at bounding box center [653, 325] width 77 height 24
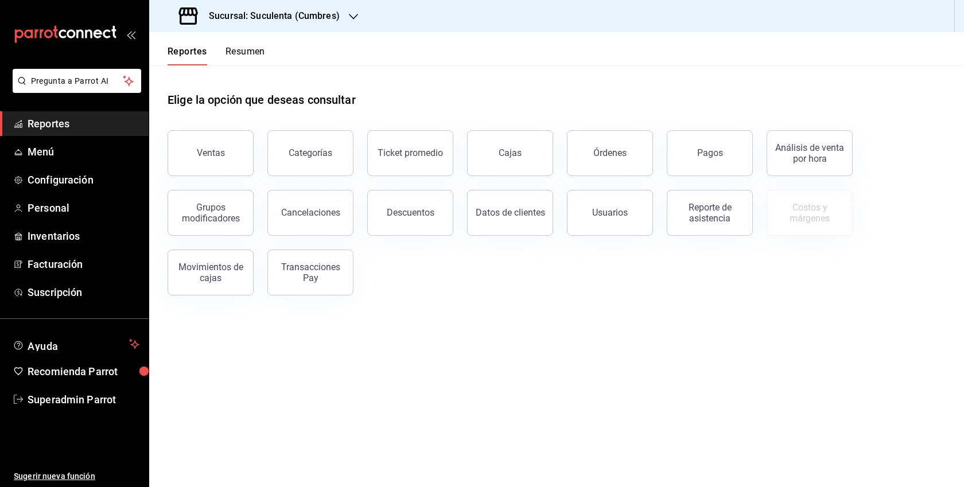
click at [294, 21] on h3 "Sucursal: Suculenta (Cumbres)" at bounding box center [270, 16] width 140 height 14
click at [246, 80] on div "Suculenta ([PERSON_NAME])" at bounding box center [235, 75] width 154 height 12
click at [46, 208] on span "Personal" at bounding box center [84, 207] width 112 height 15
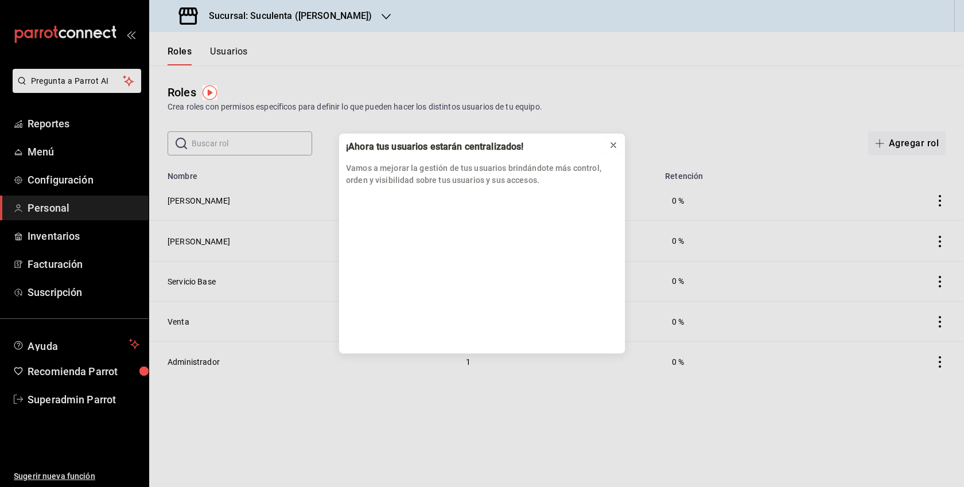
click at [615, 146] on icon at bounding box center [613, 145] width 5 height 5
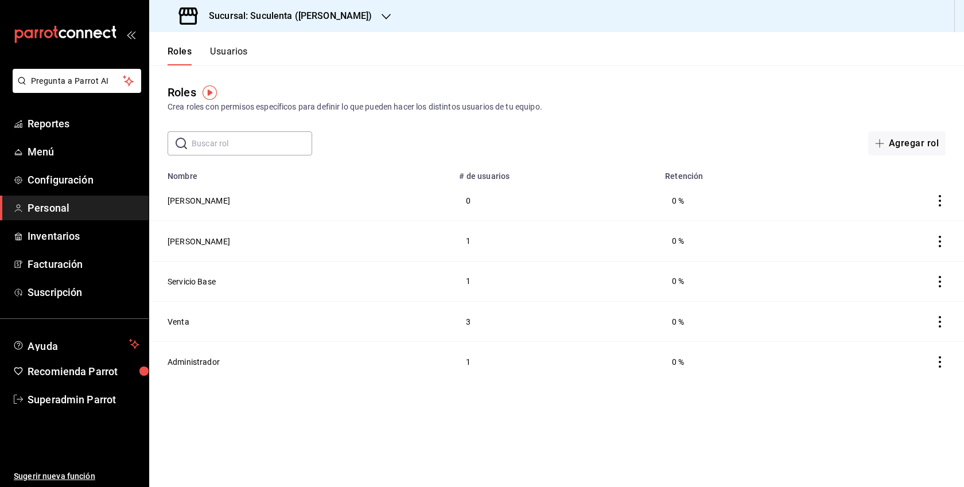
click at [235, 55] on button "Usuarios" at bounding box center [229, 56] width 38 height 20
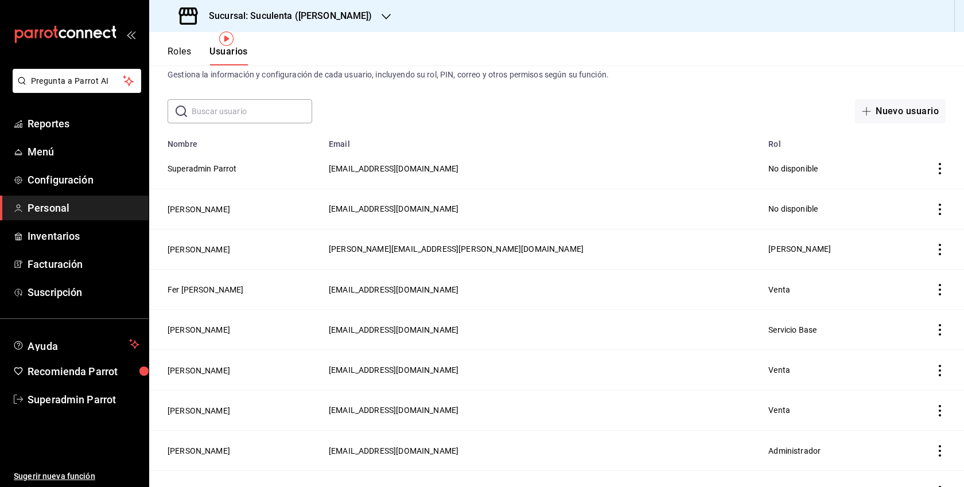
scroll to position [54, 0]
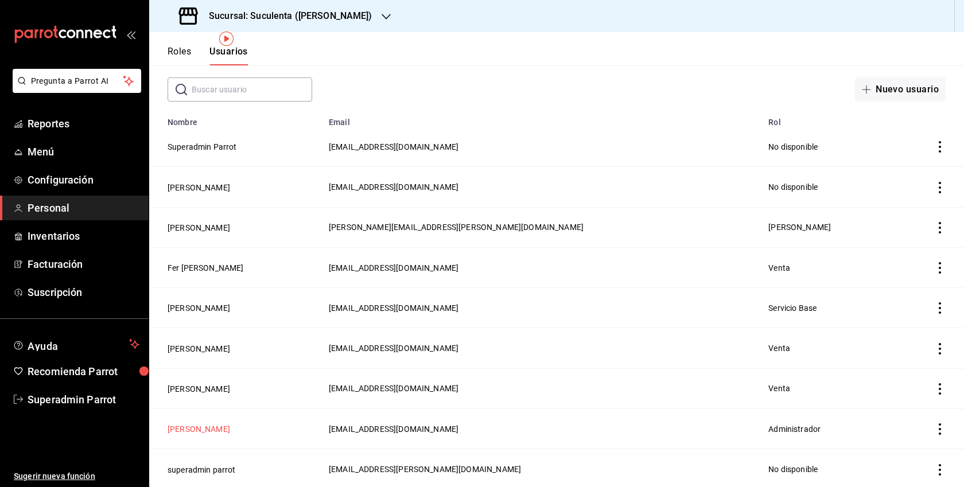
click at [213, 427] on button "Daniel Ochoa" at bounding box center [199, 428] width 63 height 11
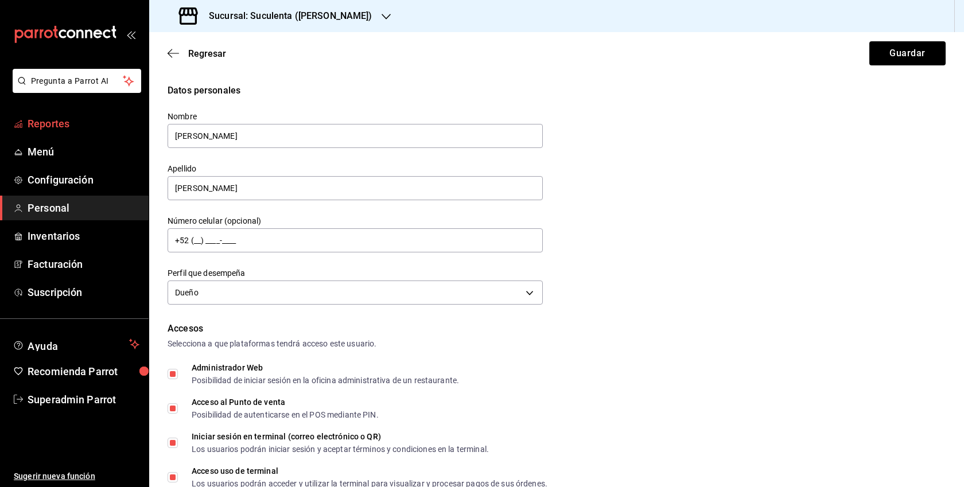
click at [62, 115] on link "Reportes" at bounding box center [74, 123] width 149 height 25
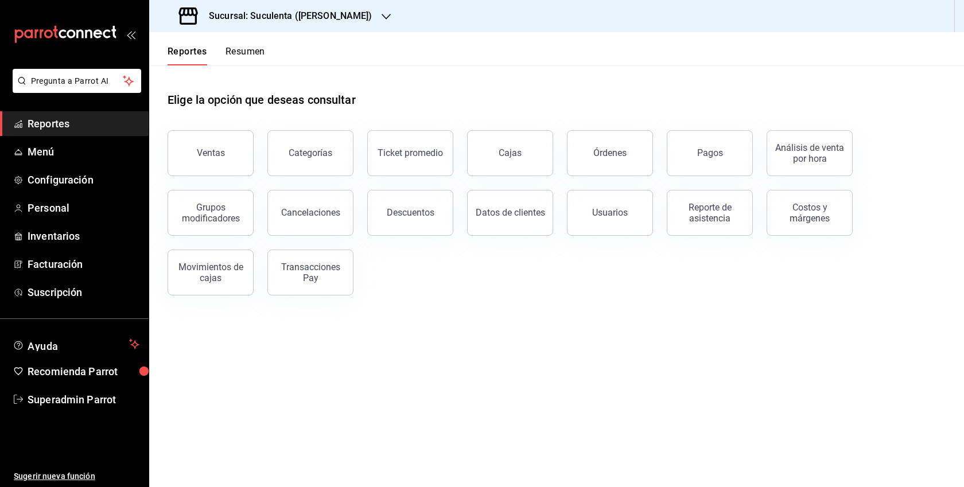
click at [382, 20] on icon "button" at bounding box center [386, 16] width 9 height 9
click at [68, 401] on div at bounding box center [482, 243] width 964 height 487
click at [68, 401] on span "Superadmin Parrot" at bounding box center [84, 399] width 112 height 15
